Goal: Task Accomplishment & Management: Manage account settings

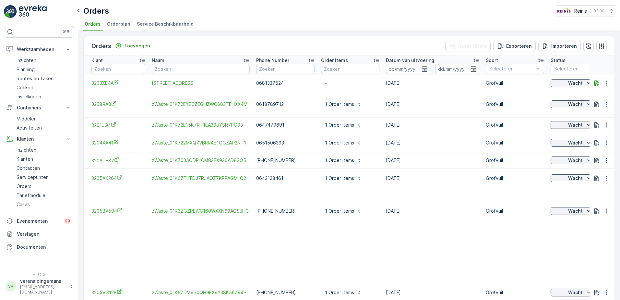
scroll to position [0, 693]
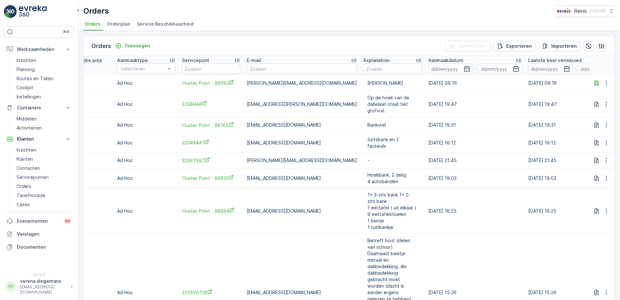
click at [438, 272] on td "[DATE] 15:26" at bounding box center [475, 292] width 100 height 117
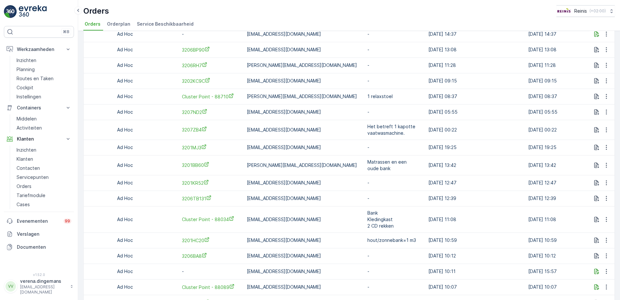
click at [149, 214] on td "Ad Hoc" at bounding box center [146, 219] width 65 height 26
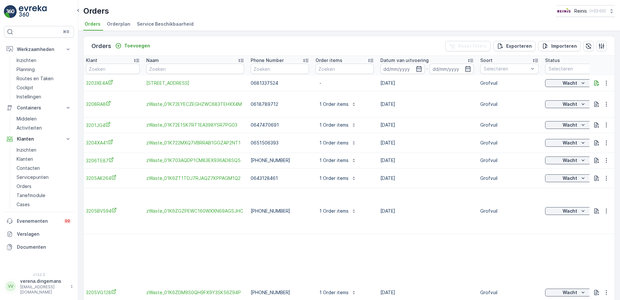
scroll to position [0, 0]
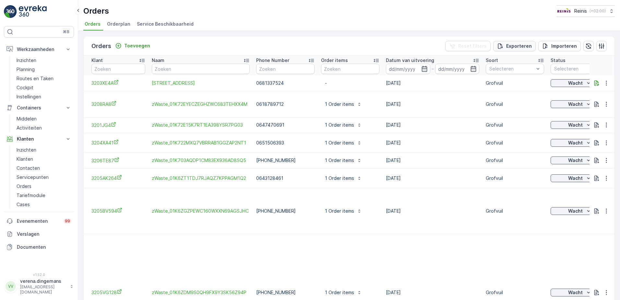
click at [522, 51] on button "Exporteren" at bounding box center [515, 46] width 43 height 10
click at [532, 40] on span "reports" at bounding box center [563, 43] width 88 height 7
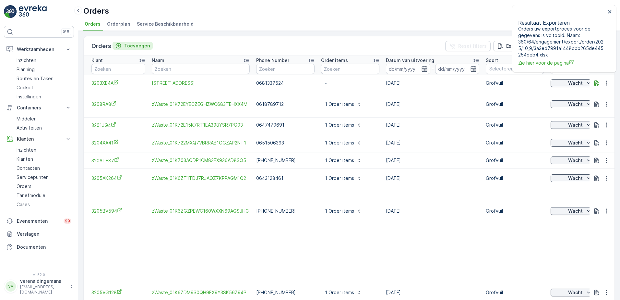
click at [128, 43] on p "Toevoegen" at bounding box center [137, 46] width 26 height 6
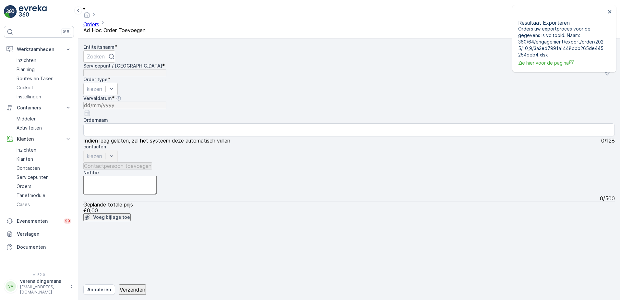
click at [446, 221] on div "2100 471 704 5 6 808 1613 1404 1092 2 1562 2846 861 705 5 1527 541 8 1071 2086 …" at bounding box center [349, 221] width 532 height 0
click at [34, 184] on link "Orders" at bounding box center [44, 186] width 60 height 9
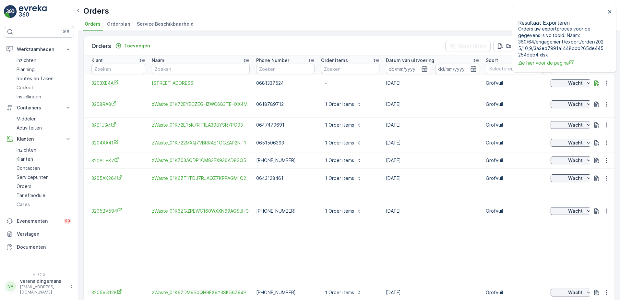
click at [115, 26] on span "Orderplan" at bounding box center [118, 24] width 23 height 6
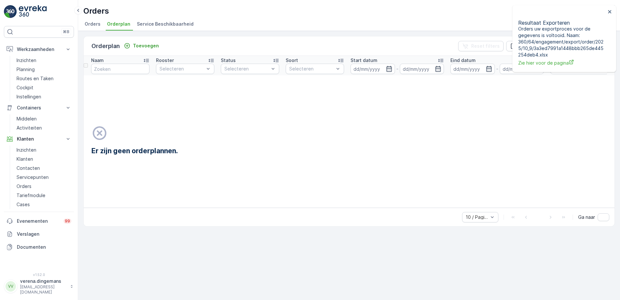
click at [99, 23] on span "Orders" at bounding box center [93, 24] width 16 height 6
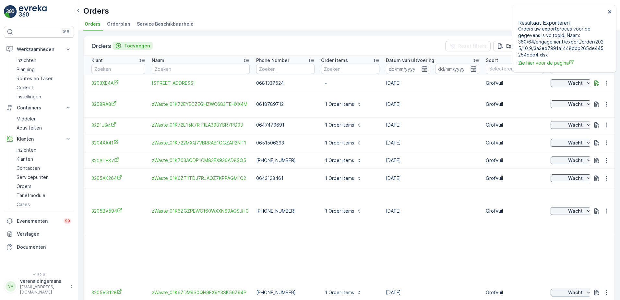
click at [136, 44] on p "Toevoegen" at bounding box center [137, 46] width 26 height 6
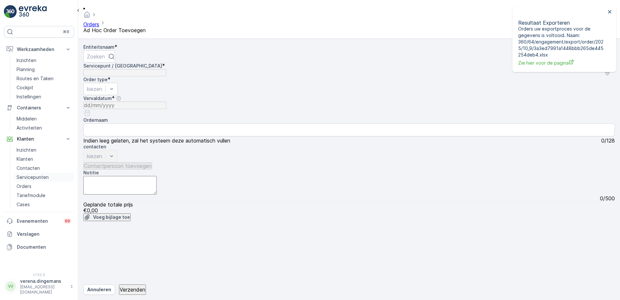
click at [27, 176] on p "Servicepunten" at bounding box center [33, 177] width 32 height 6
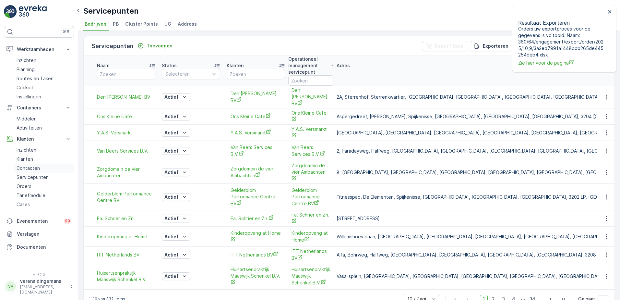
click at [31, 171] on link "Contacten" at bounding box center [44, 168] width 60 height 9
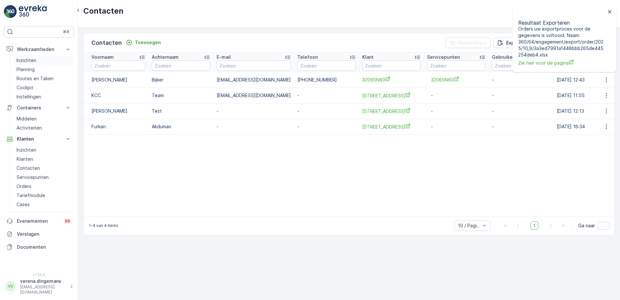
click at [29, 61] on p "Inzichten" at bounding box center [27, 60] width 20 height 6
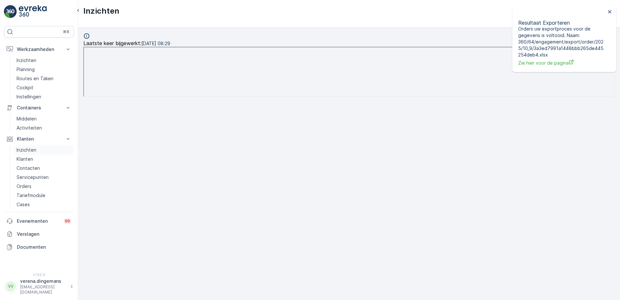
click at [35, 146] on link "Inzichten" at bounding box center [44, 149] width 60 height 9
click at [19, 186] on p "Orders" at bounding box center [24, 186] width 15 height 6
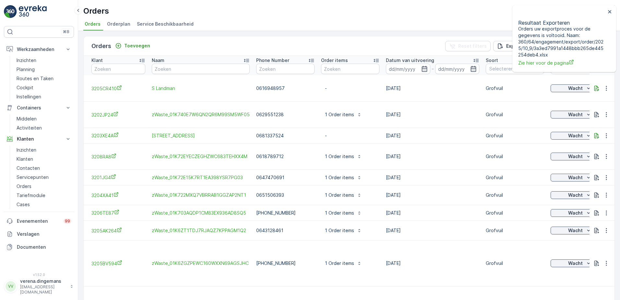
click at [126, 23] on span "Orderplan" at bounding box center [118, 24] width 23 height 6
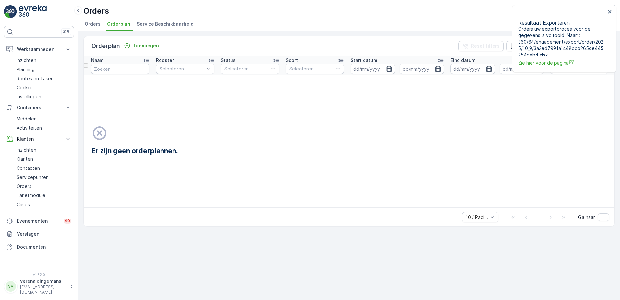
click at [90, 25] on span "Orders" at bounding box center [93, 24] width 16 height 6
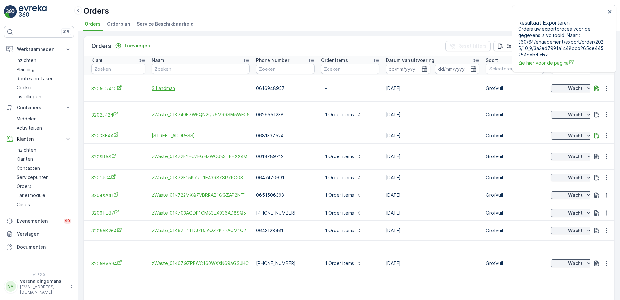
click at [167, 85] on span "S Landman" at bounding box center [201, 88] width 98 height 6
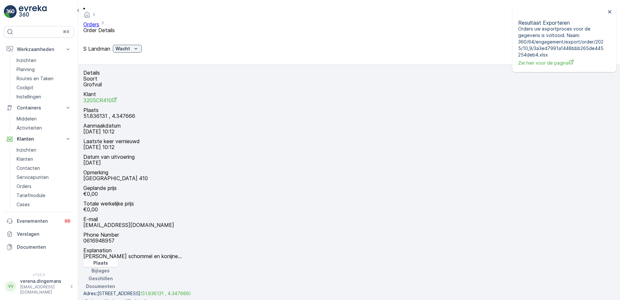
scroll to position [65, 0]
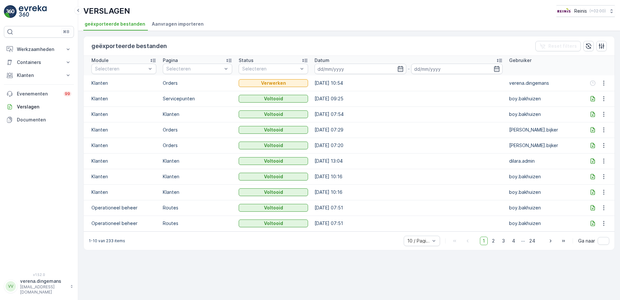
click at [592, 82] on div at bounding box center [598, 83] width 27 height 8
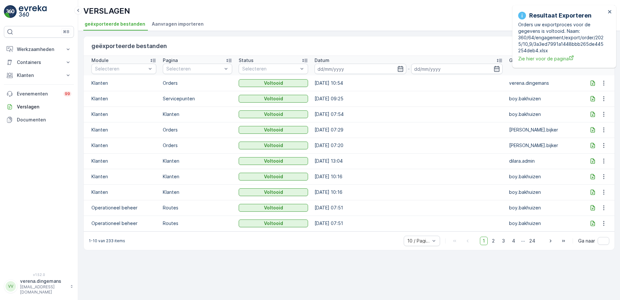
click at [564, 83] on p "verena.dingemans" at bounding box center [543, 83] width 69 height 6
click at [595, 85] on icon at bounding box center [593, 83] width 6 height 6
